Goal: Find specific page/section: Find specific page/section

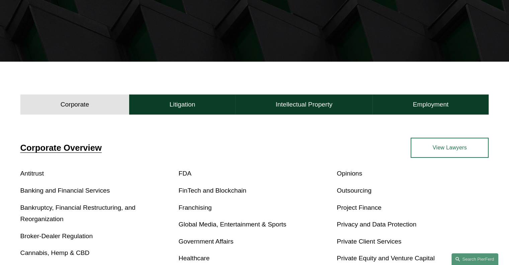
scroll to position [132, 0]
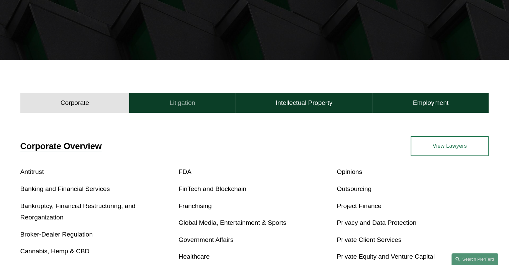
click at [175, 107] on button "Litigation" at bounding box center [182, 103] width 106 height 20
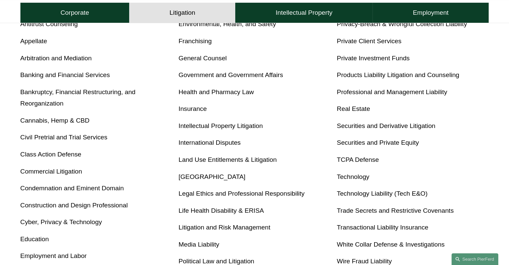
scroll to position [281, 0]
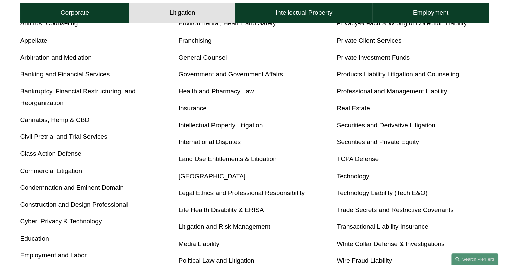
click at [370, 159] on link "TCPA Defense" at bounding box center [358, 158] width 42 height 7
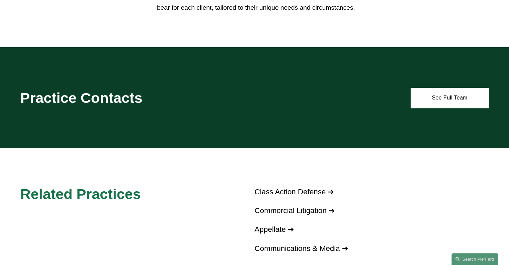
scroll to position [456, 0]
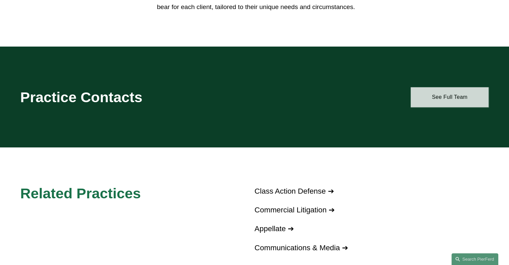
click at [463, 97] on link "See Full Team" at bounding box center [450, 97] width 78 height 20
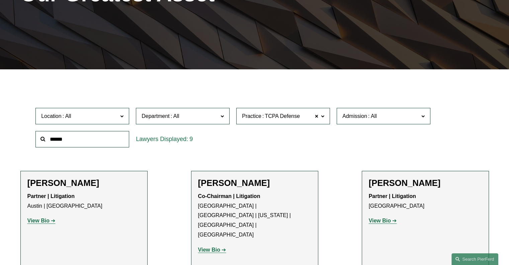
scroll to position [121, 0]
